Goal: Transaction & Acquisition: Purchase product/service

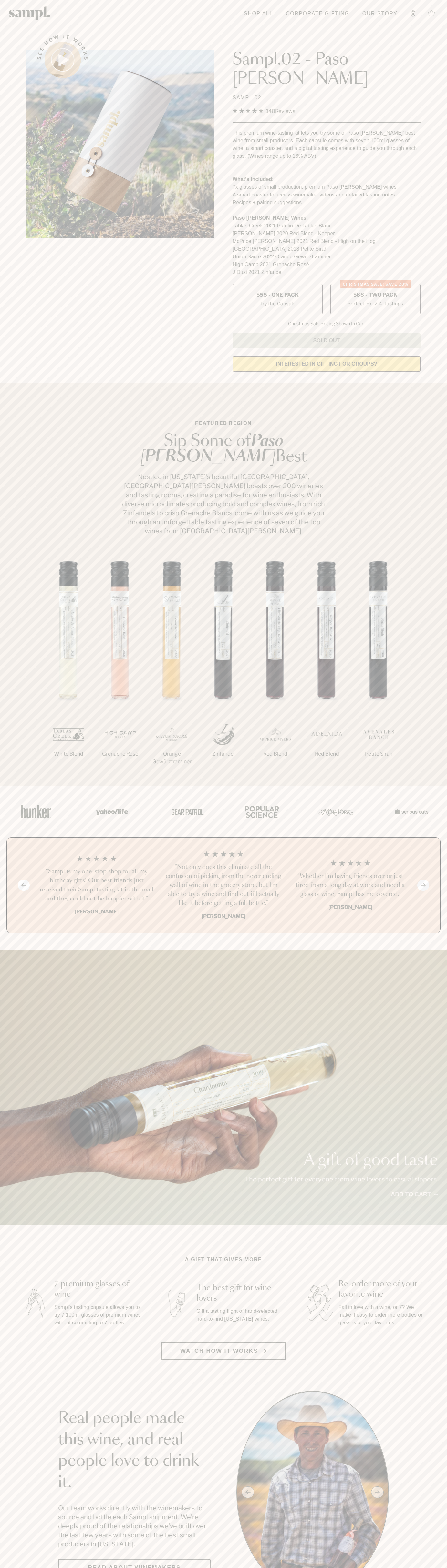
click at [375, 292] on span "$88 - Two Pack" at bounding box center [375, 295] width 44 height 7
click at [383, 21] on header "Toggle navigation menu Shop All Corporate Gifting Our Story Account Story Shop …" at bounding box center [224, 13] width 447 height 27
click at [420, 950] on div "A gift of good taste The perfect gift for everyone from wine lovers to casual s…" at bounding box center [224, 1087] width 447 height 275
click at [77, 1567] on html "Skip to main content Toggle navigation menu Shop All Corporate Gifting Our Stor…" at bounding box center [224, 1582] width 447 height 3164
click at [15, 483] on section "Featured Region Sip Some of Paso [PERSON_NAME] Best Nestled in [US_STATE]’s bea…" at bounding box center [224, 585] width 447 height 403
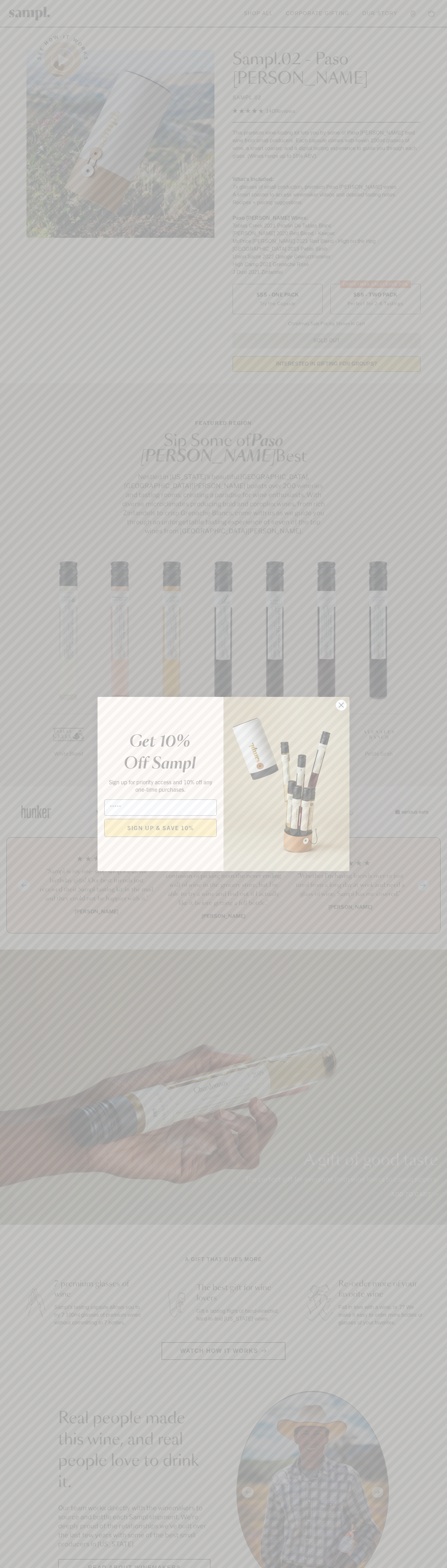
click at [341, 705] on icon "Close dialog" at bounding box center [341, 705] width 4 height 4
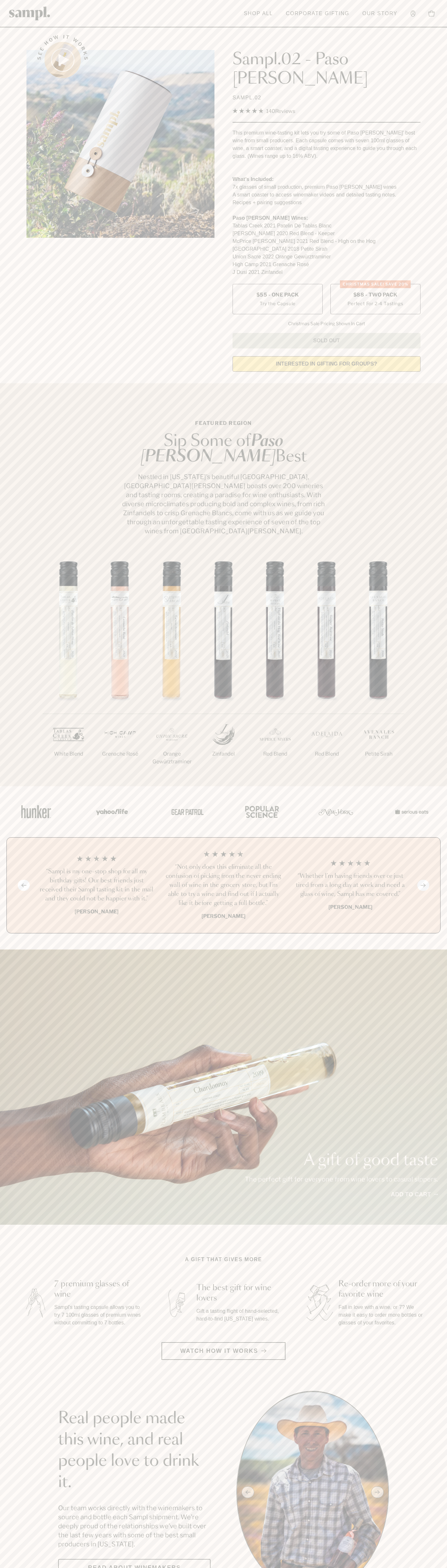
click at [375, 292] on span "$88 - Two Pack" at bounding box center [375, 295] width 44 height 7
